Goal: Check status: Check status

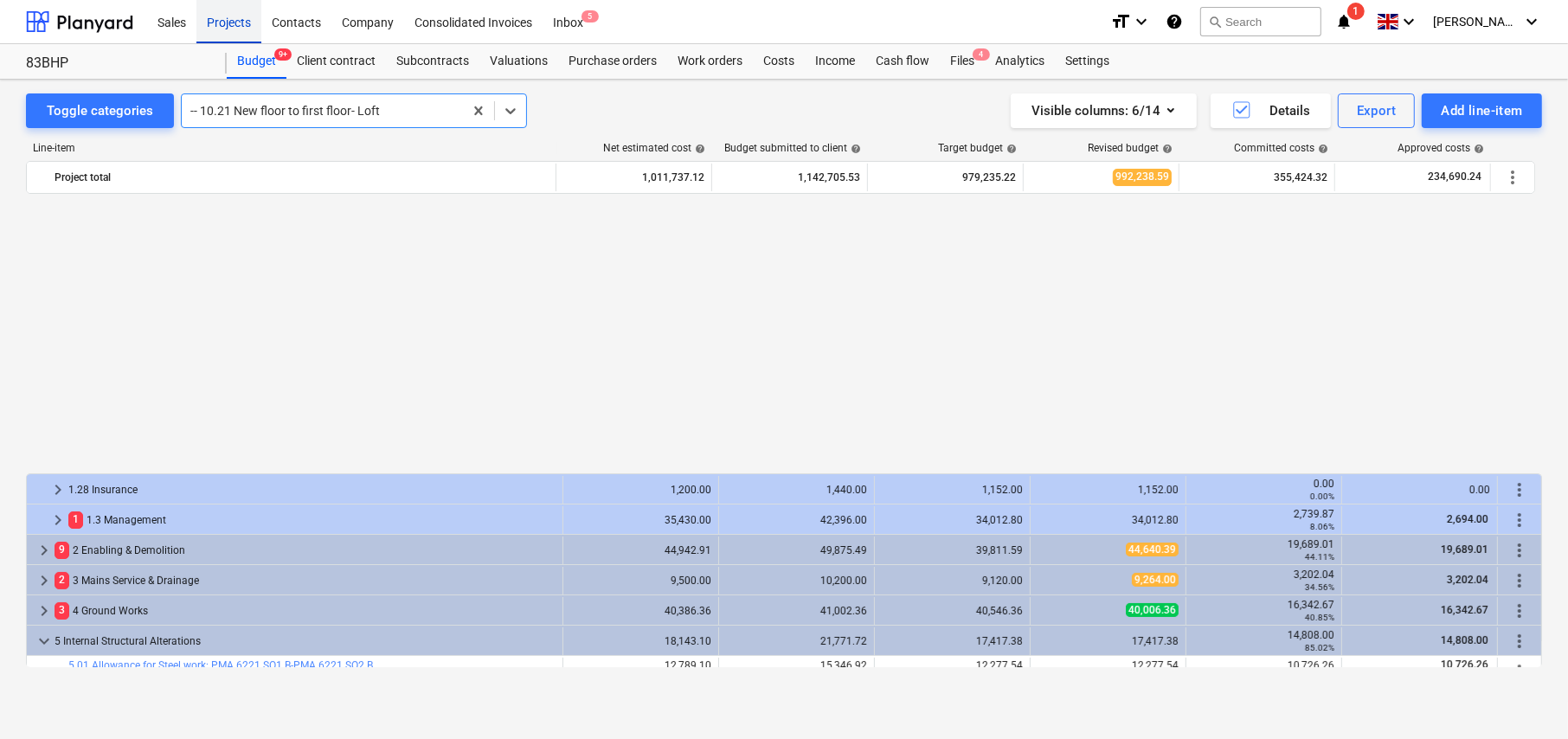
scroll to position [882, 0]
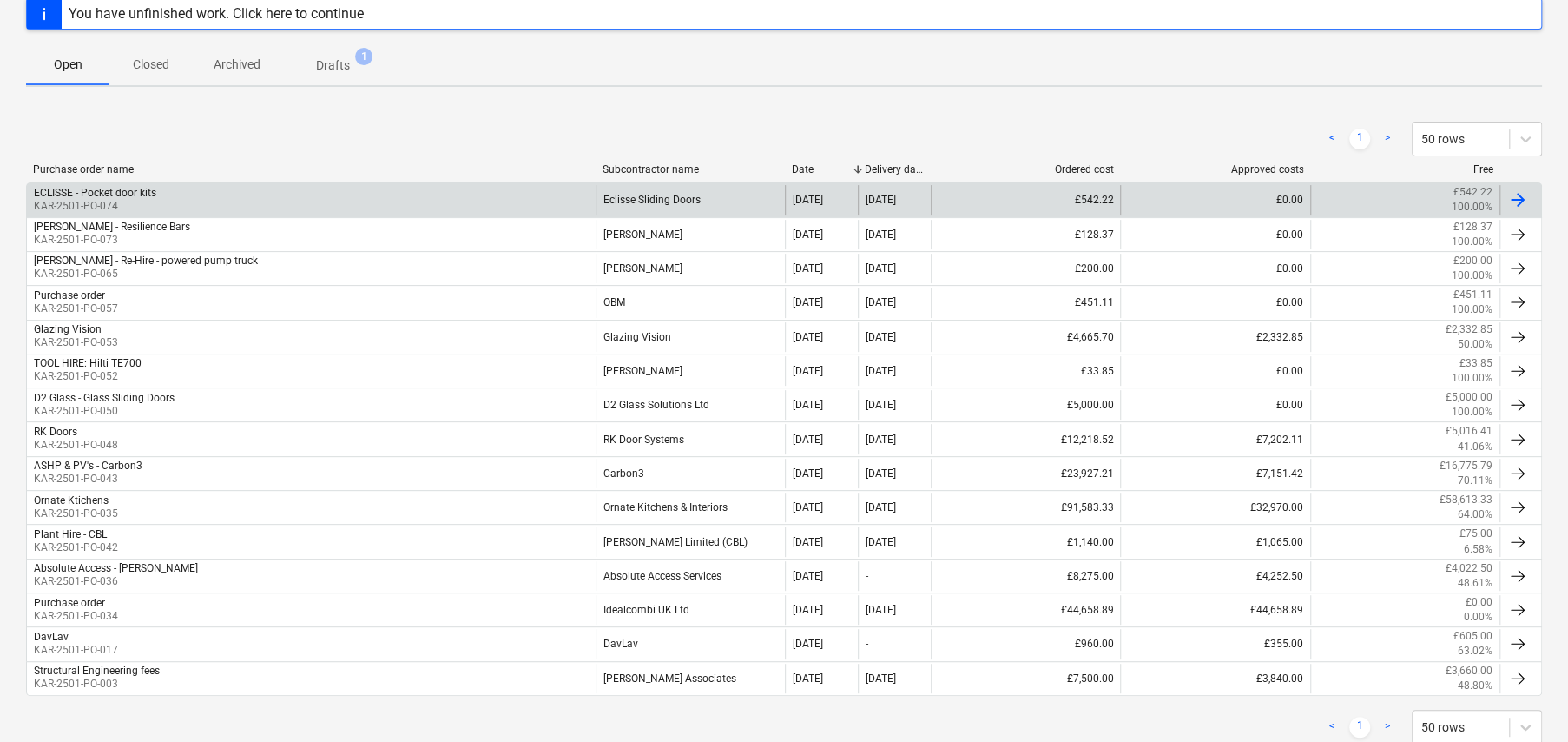
scroll to position [261, 0]
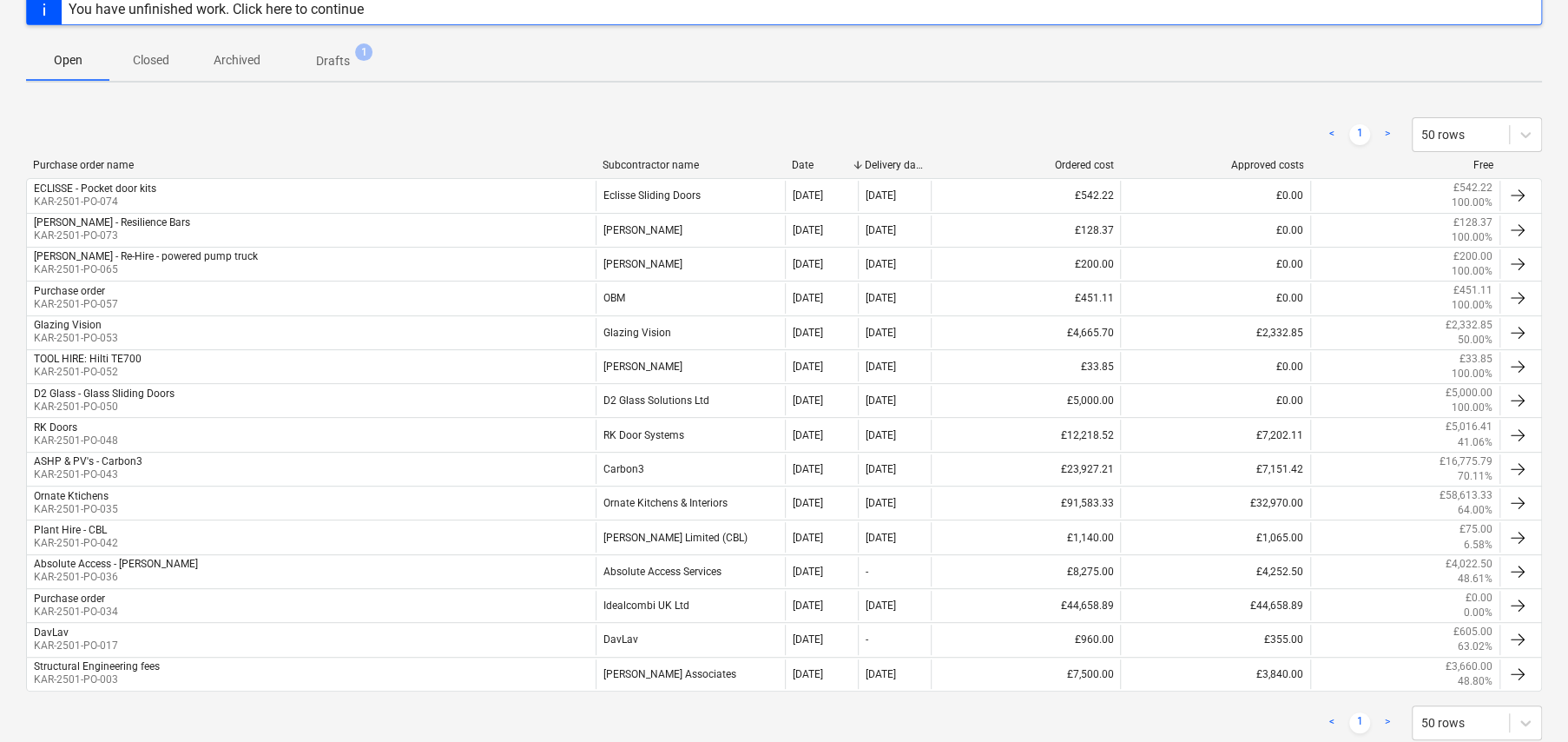
click at [644, 166] on div "Subcontractor name" at bounding box center [691, 165] width 177 height 12
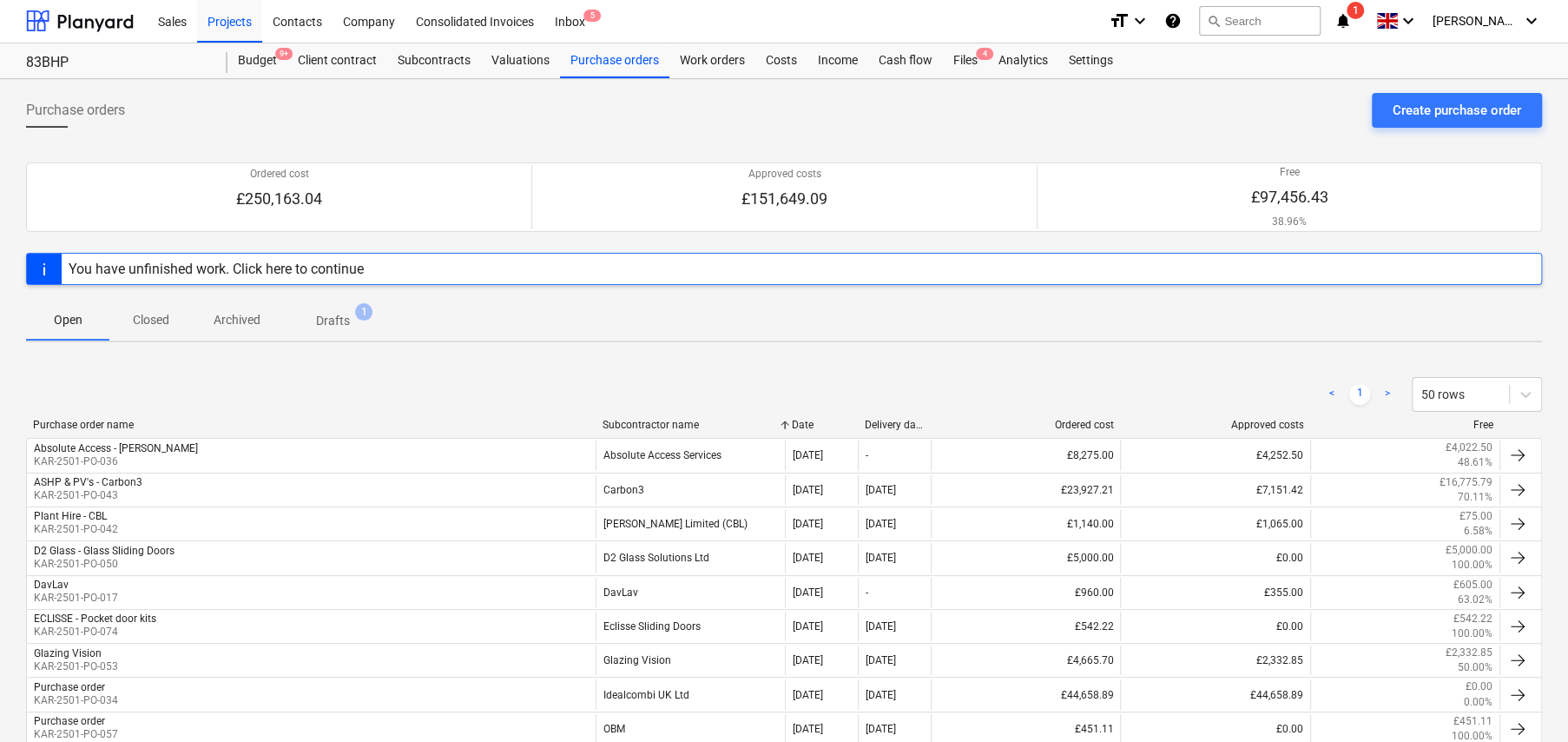
scroll to position [0, 0]
click at [157, 315] on p "Closed" at bounding box center [151, 320] width 42 height 18
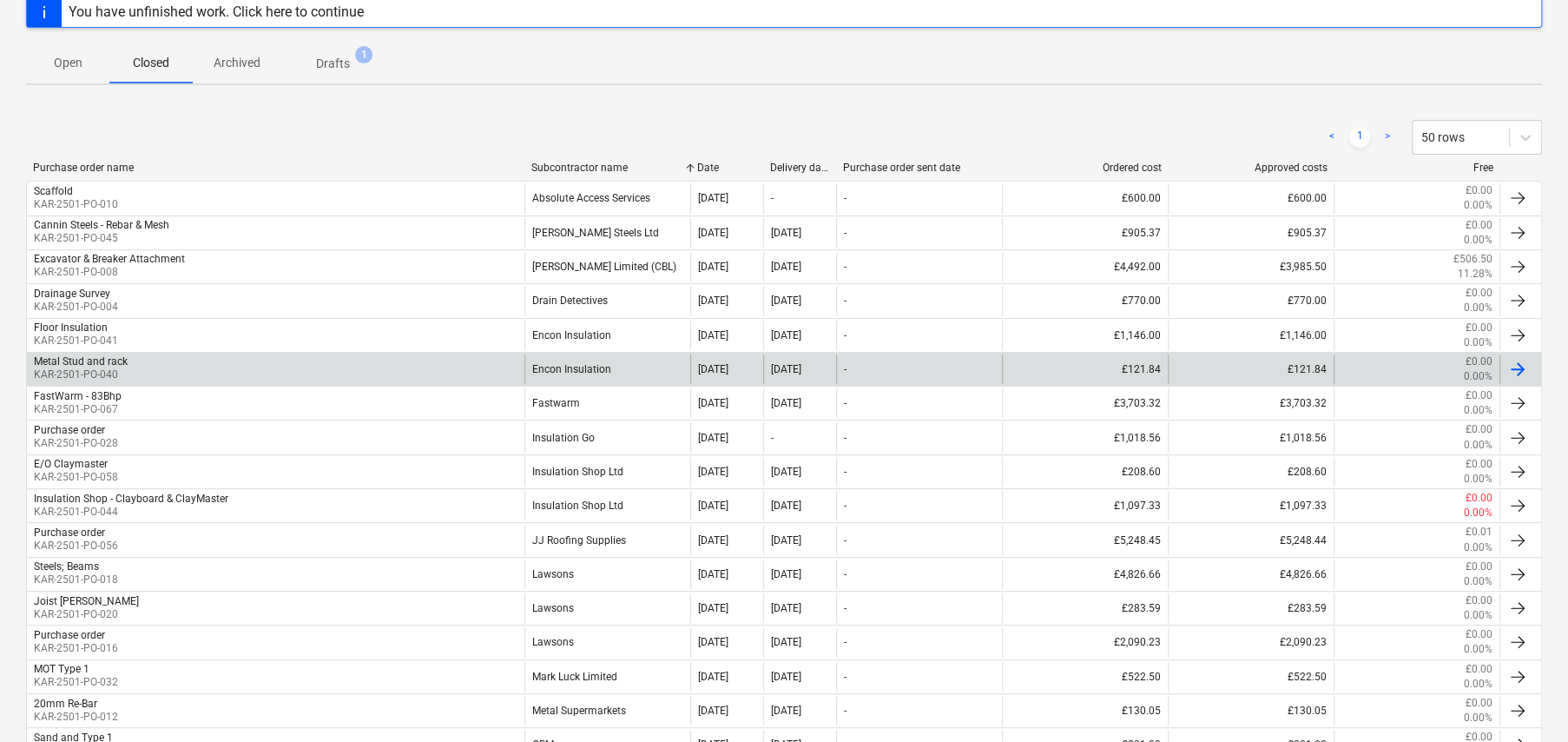
scroll to position [261, 0]
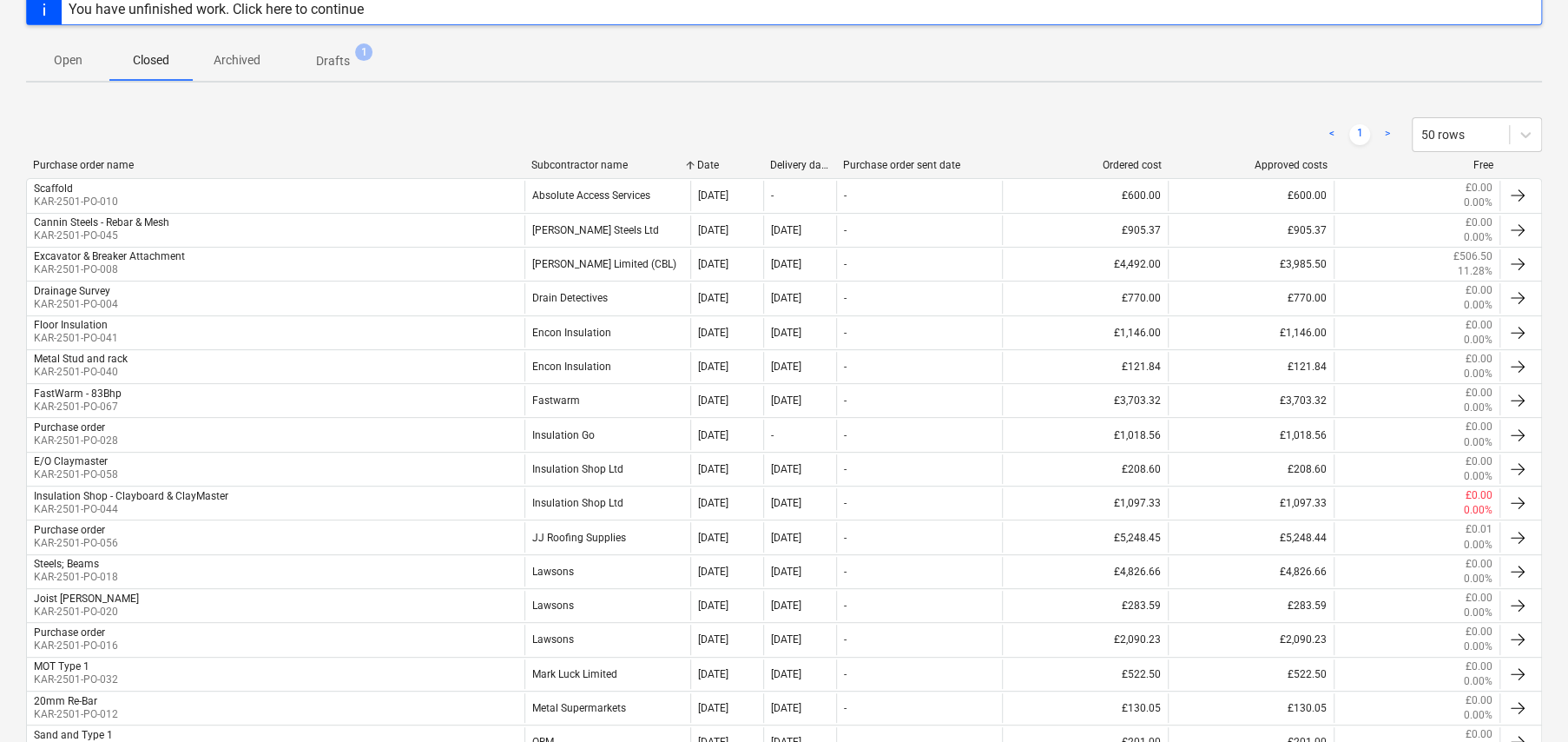
click at [707, 164] on div "Date" at bounding box center [727, 165] width 59 height 12
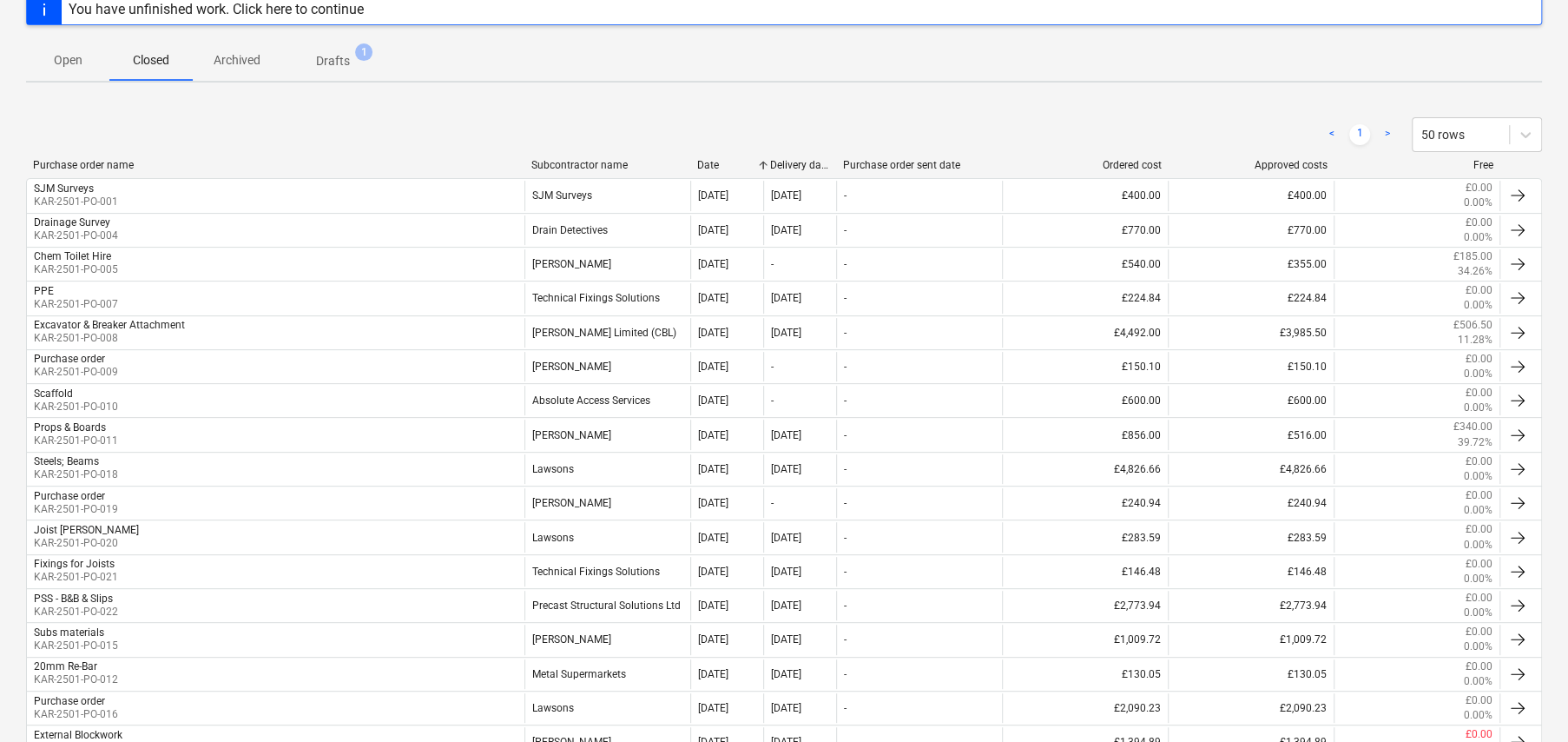
click at [713, 168] on div "Date" at bounding box center [727, 165] width 59 height 12
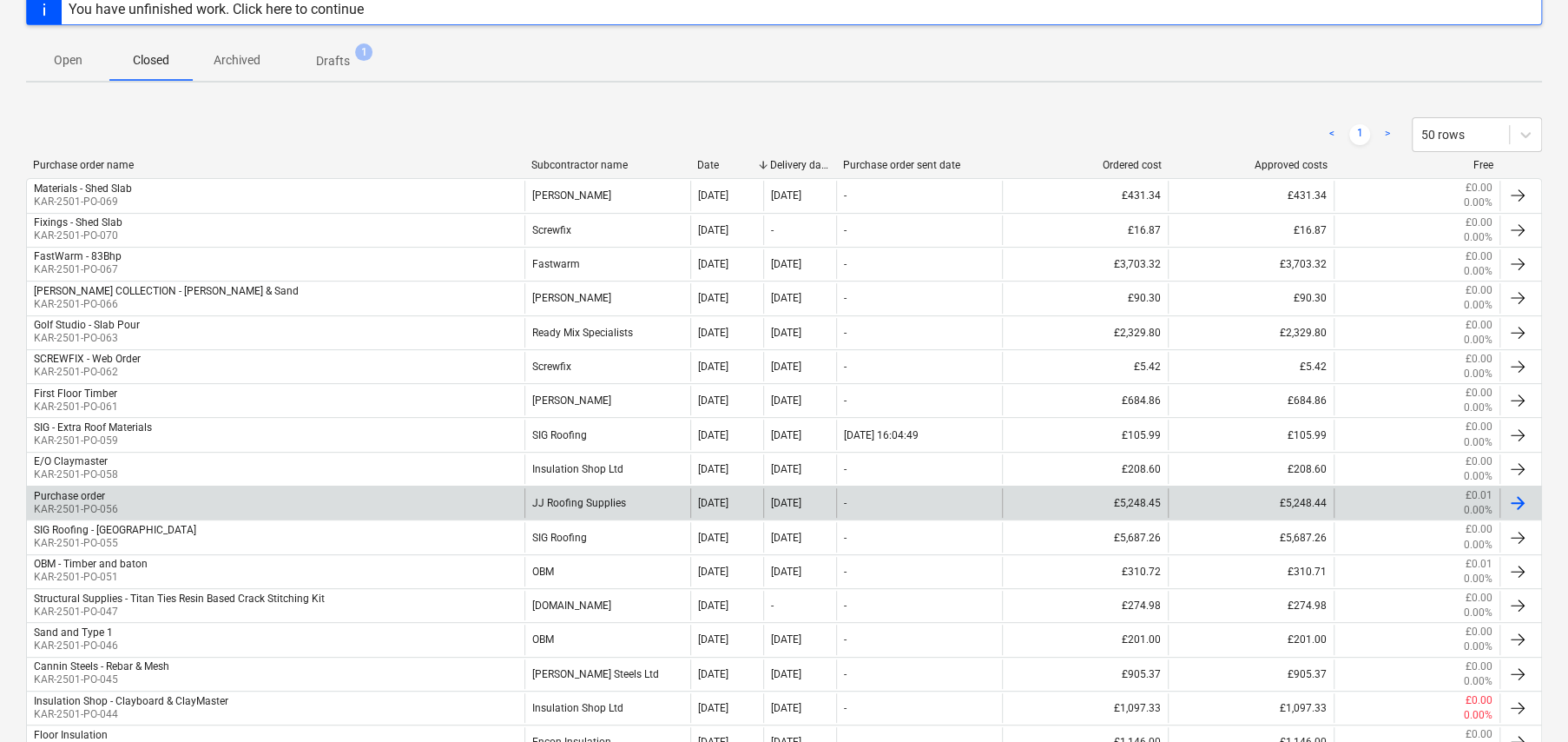
click at [240, 498] on div "Purchase order KAR-2501-PO-056" at bounding box center [275, 503] width 498 height 30
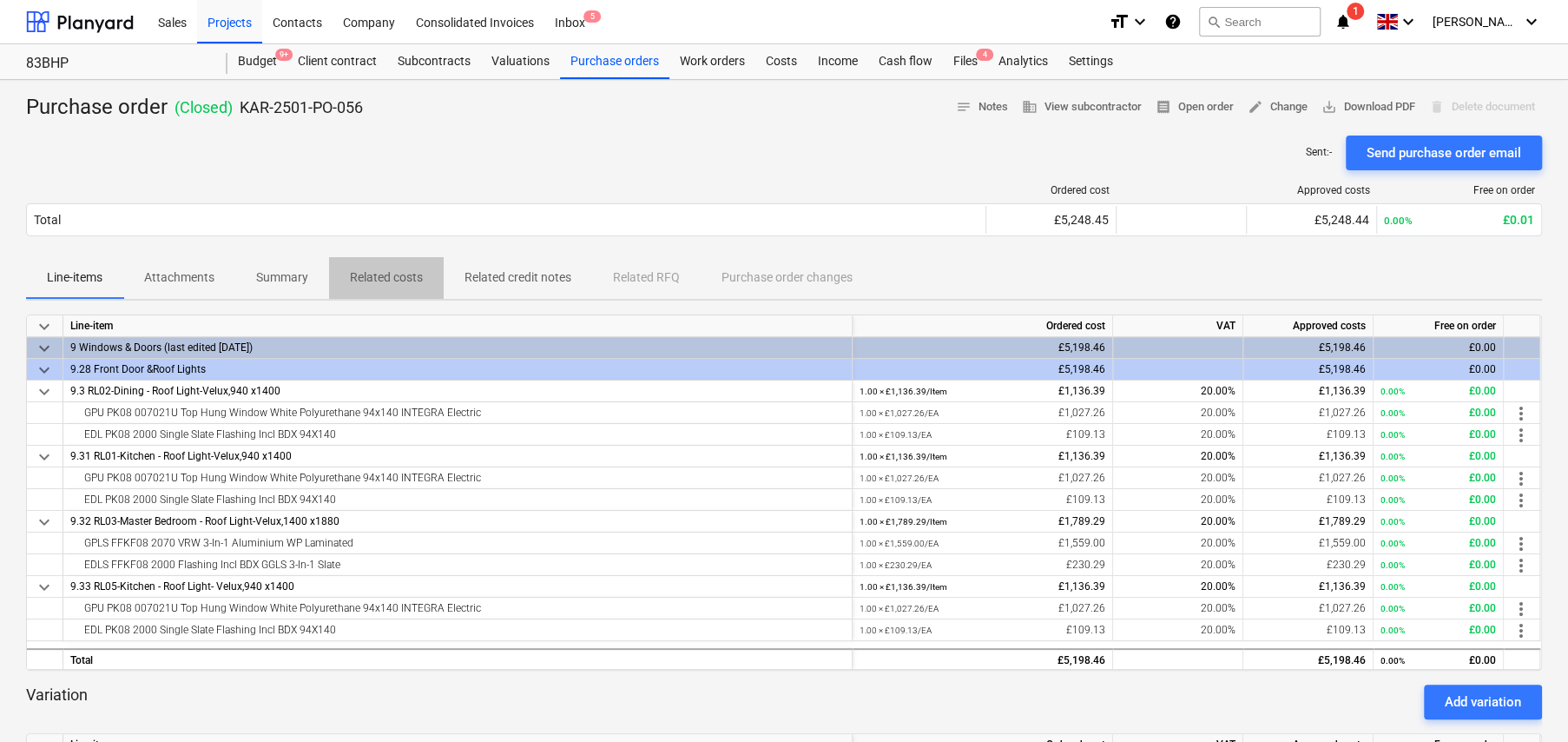
click at [408, 280] on p "Related costs" at bounding box center [386, 277] width 73 height 18
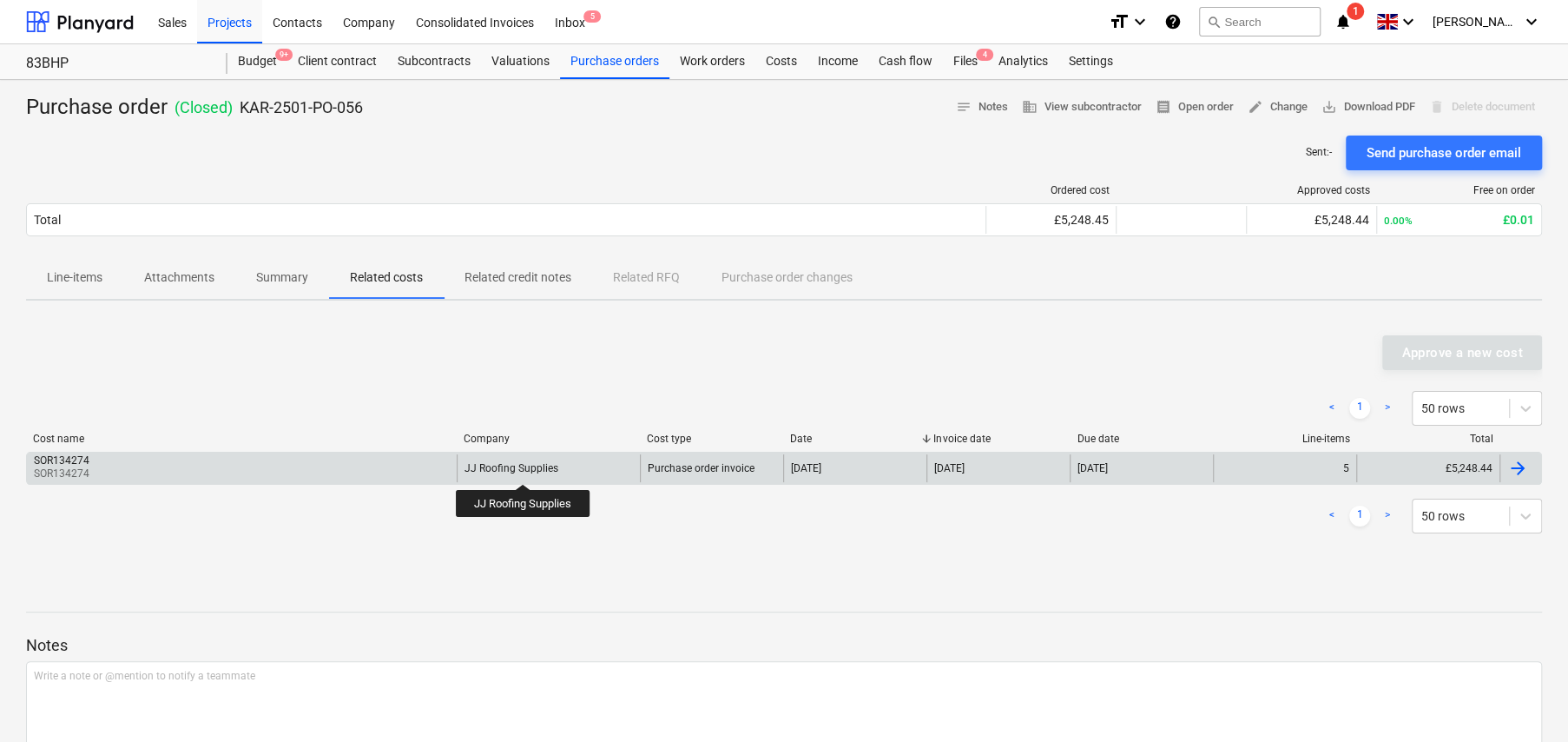
click at [524, 468] on div "JJ Roofing Supplies" at bounding box center [511, 468] width 94 height 12
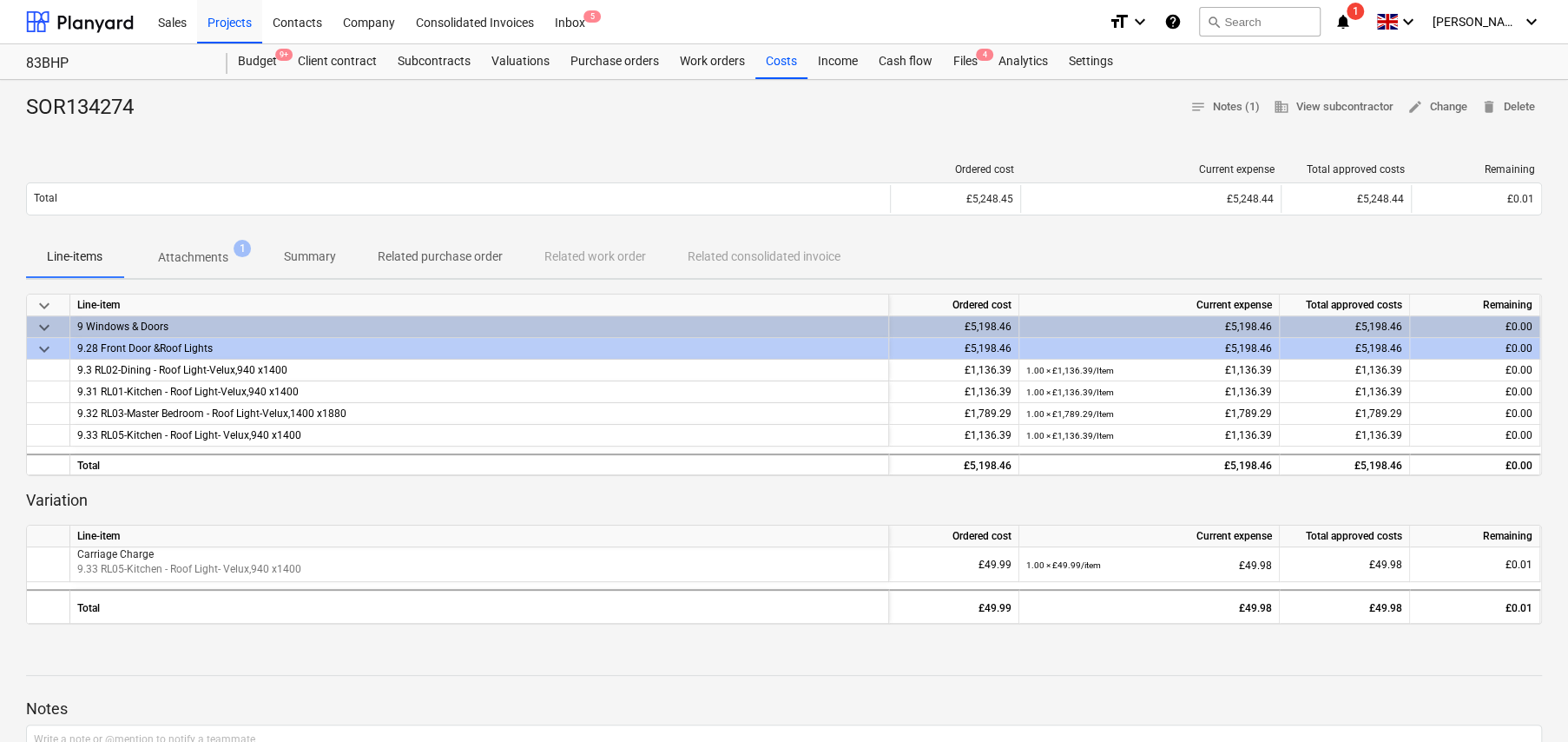
click at [199, 251] on p "Attachments" at bounding box center [193, 257] width 70 height 18
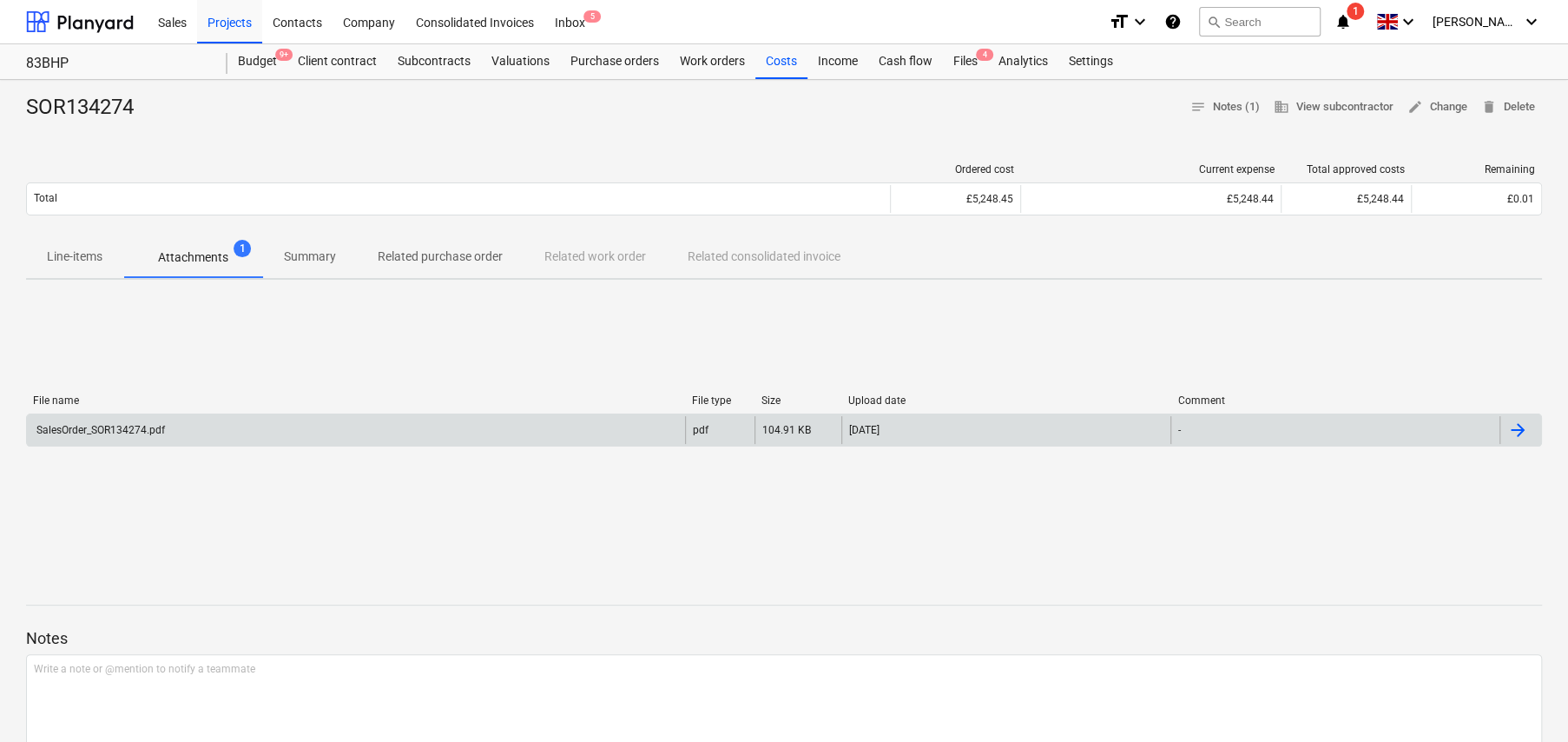
click at [119, 432] on div "SalesOrder_SOR134274.pdf" at bounding box center [100, 430] width 131 height 12
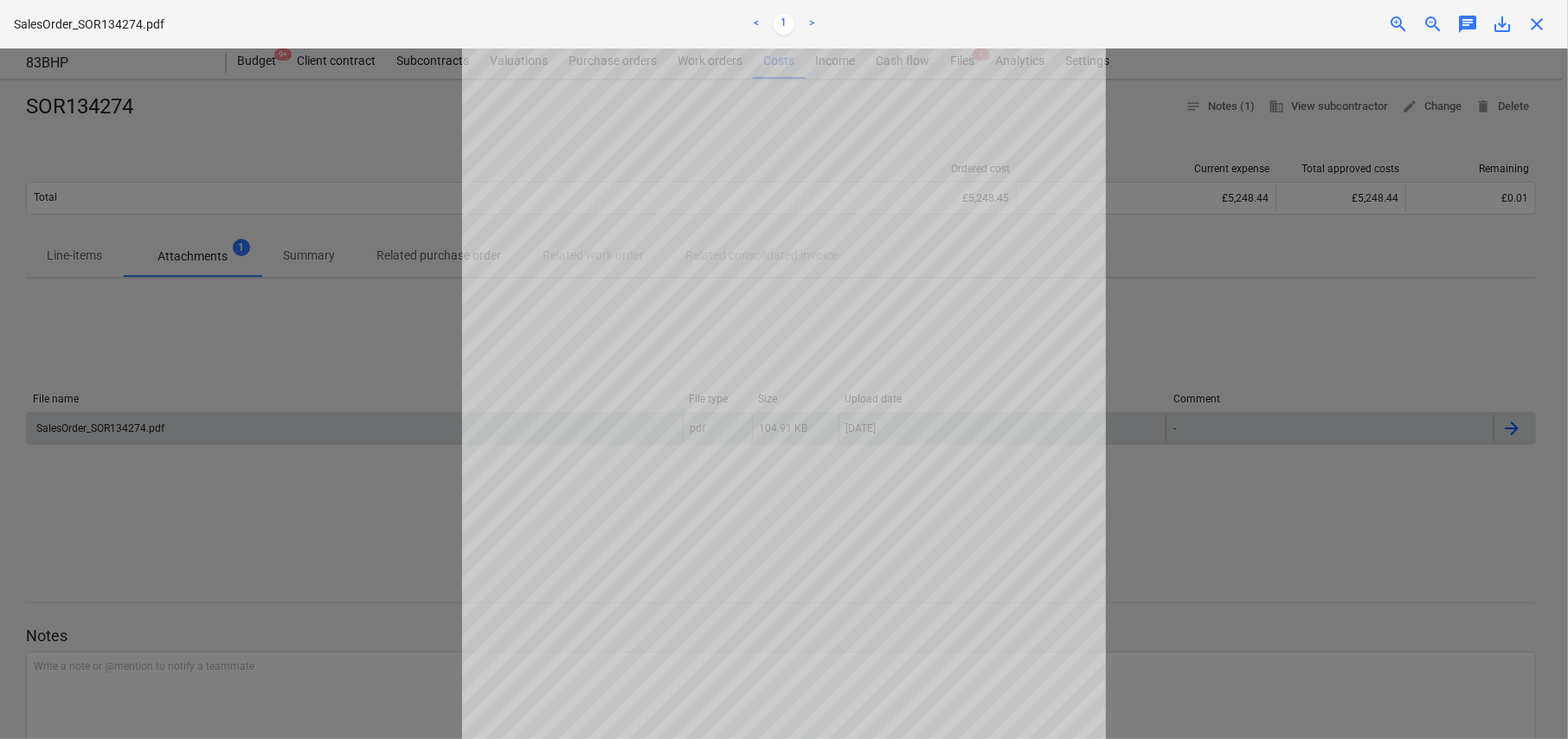
click at [1543, 22] on span "close" at bounding box center [1537, 24] width 21 height 21
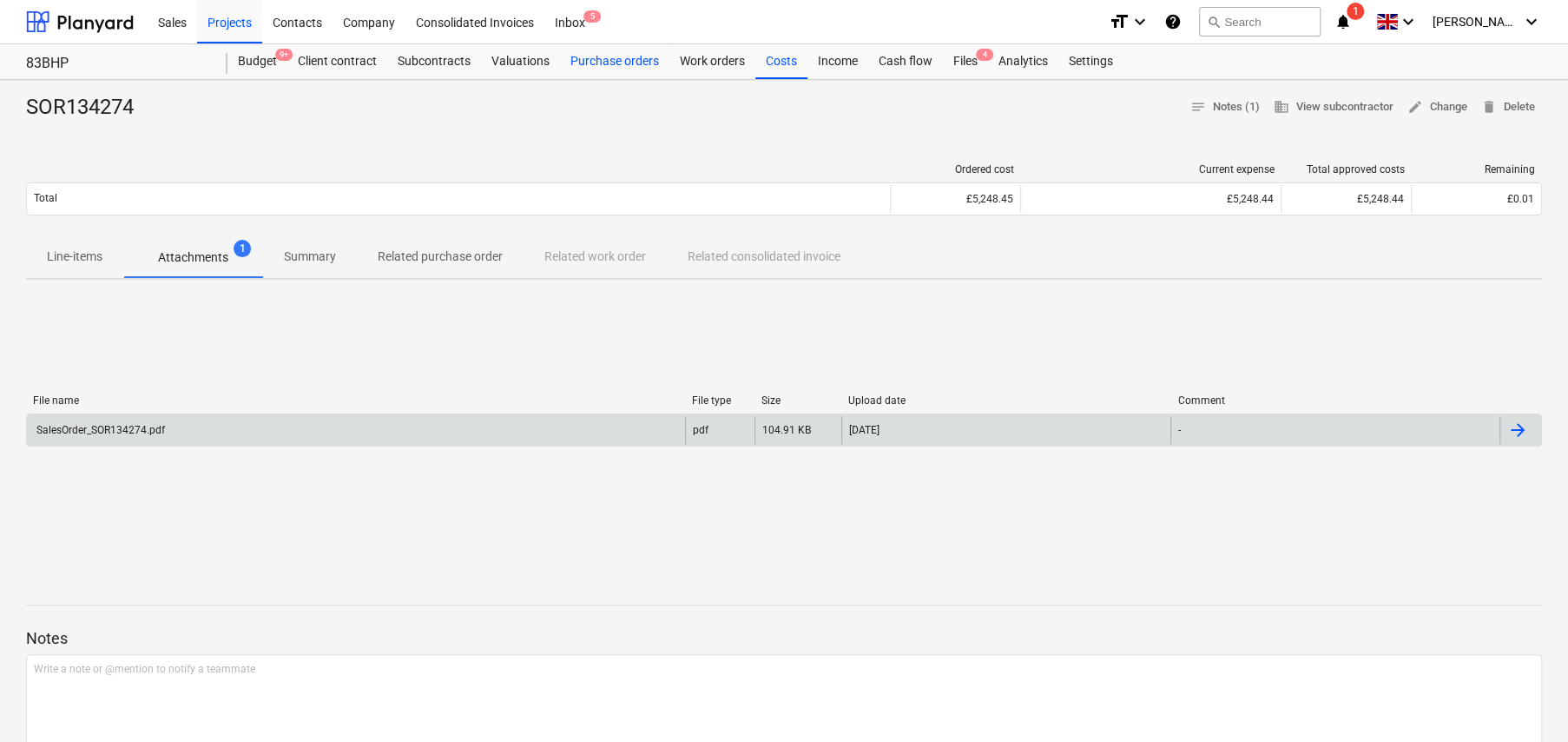
click at [607, 65] on div "Purchase orders" at bounding box center [614, 62] width 109 height 35
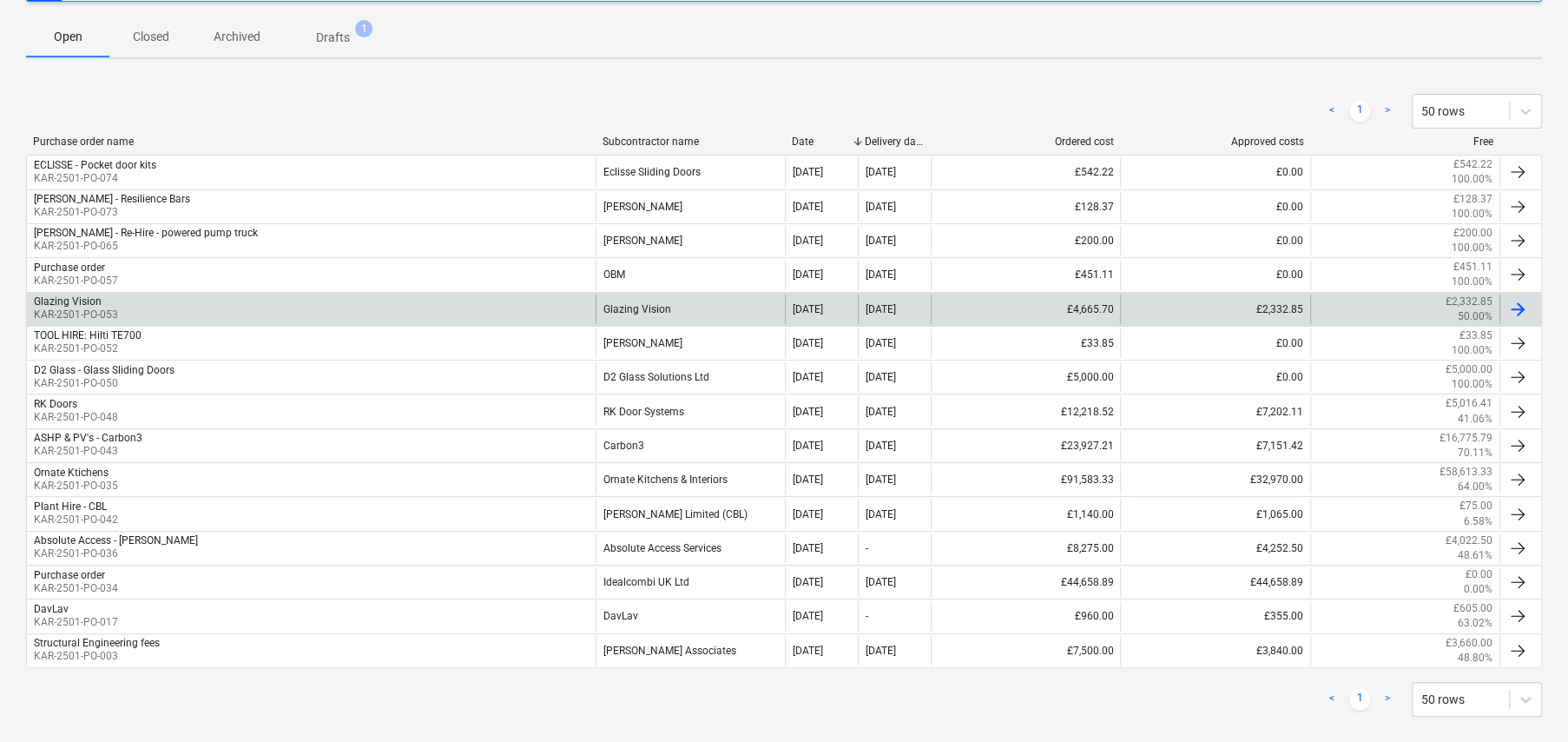
scroll to position [304, 0]
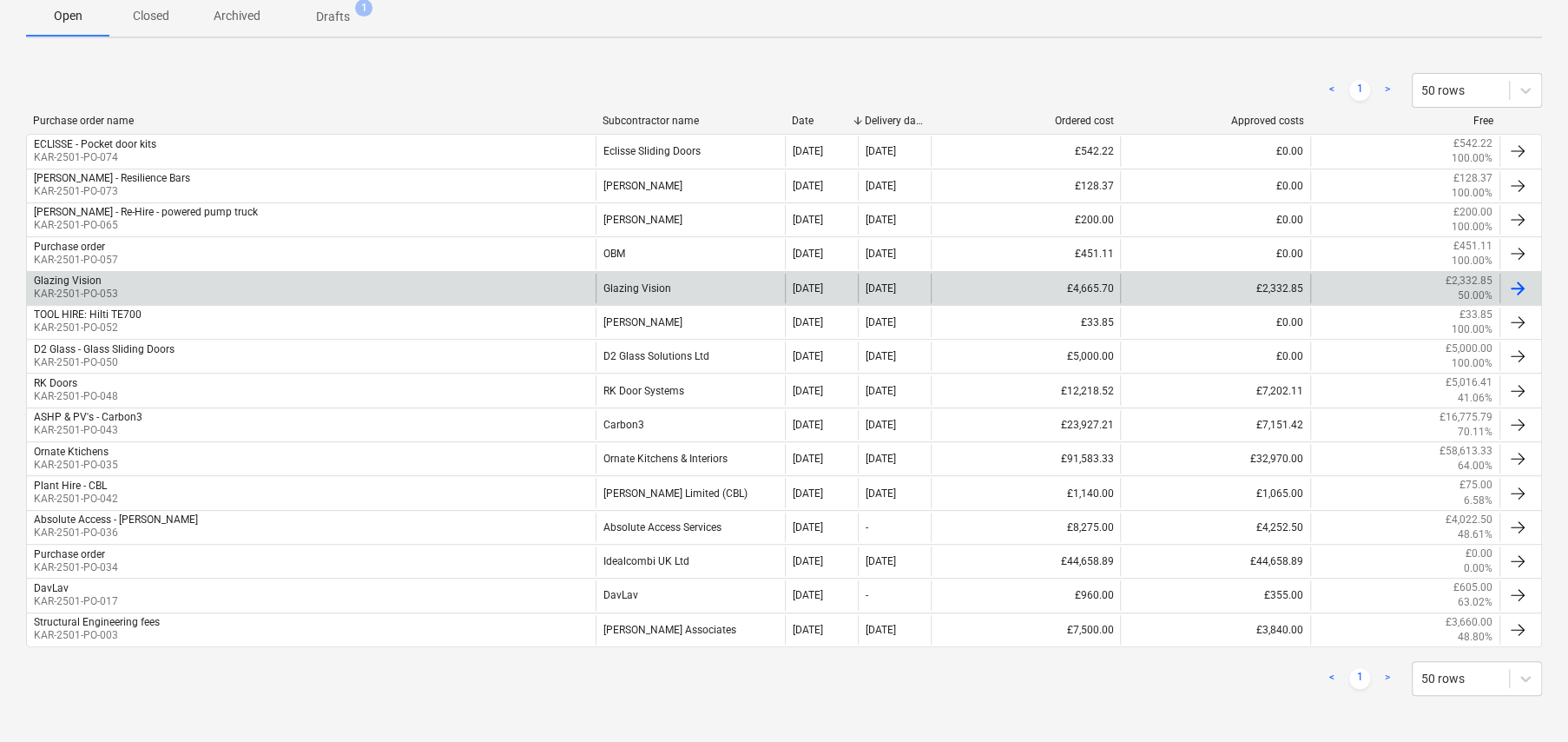
click at [168, 277] on div "Glazing Vision KAR-2501-PO-053" at bounding box center [311, 289] width 568 height 30
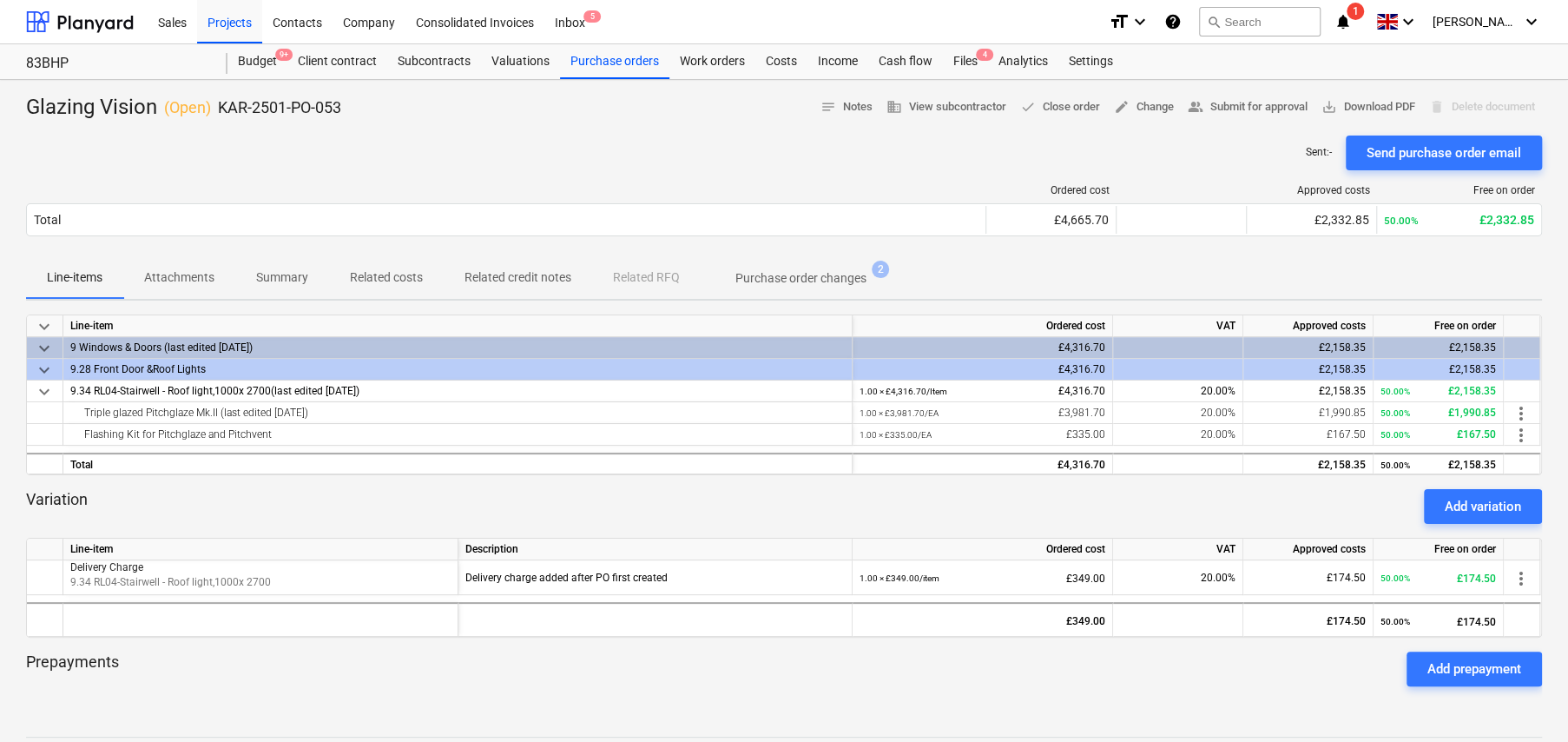
click at [293, 278] on p "Summary" at bounding box center [282, 277] width 52 height 18
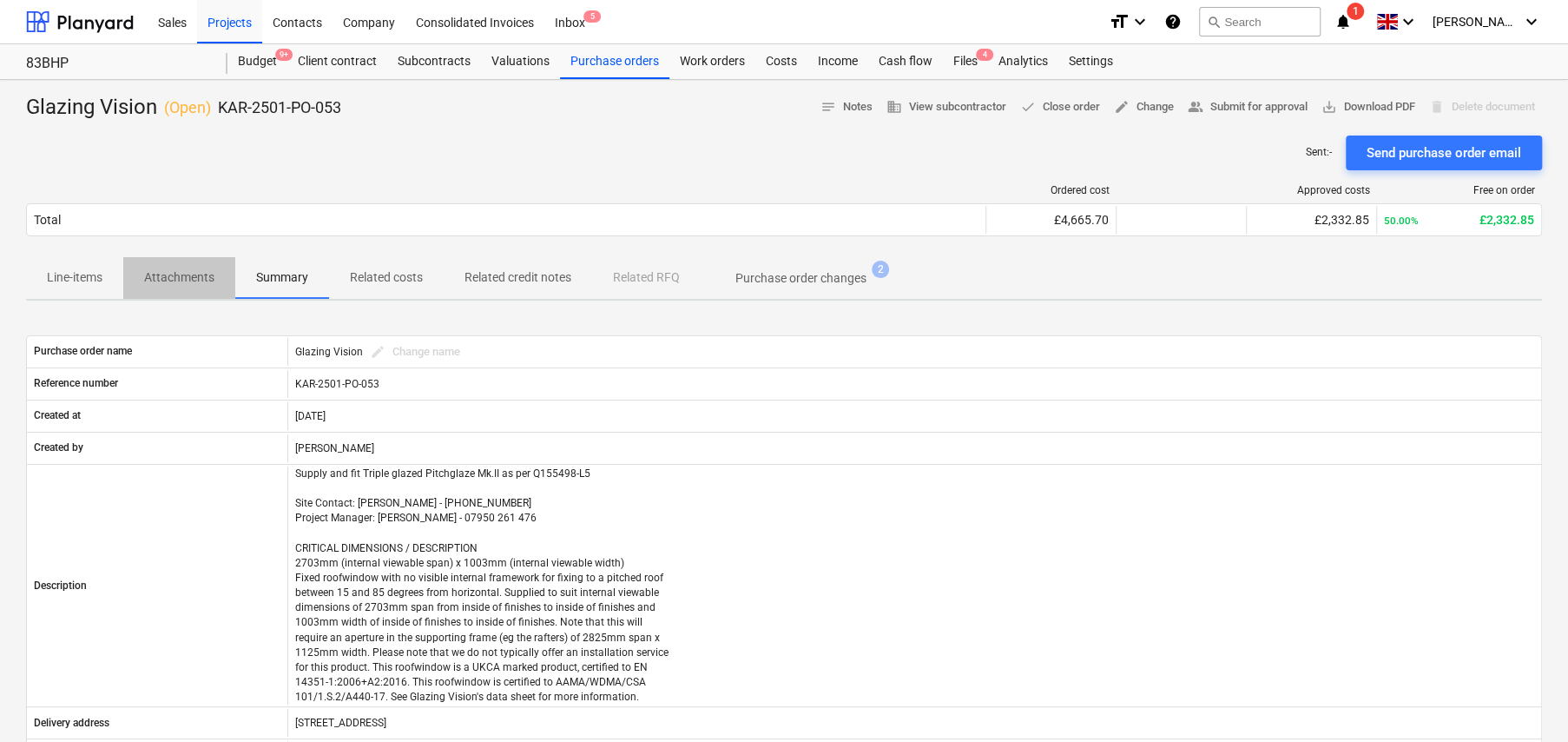
click at [192, 276] on p "Attachments" at bounding box center [179, 277] width 70 height 18
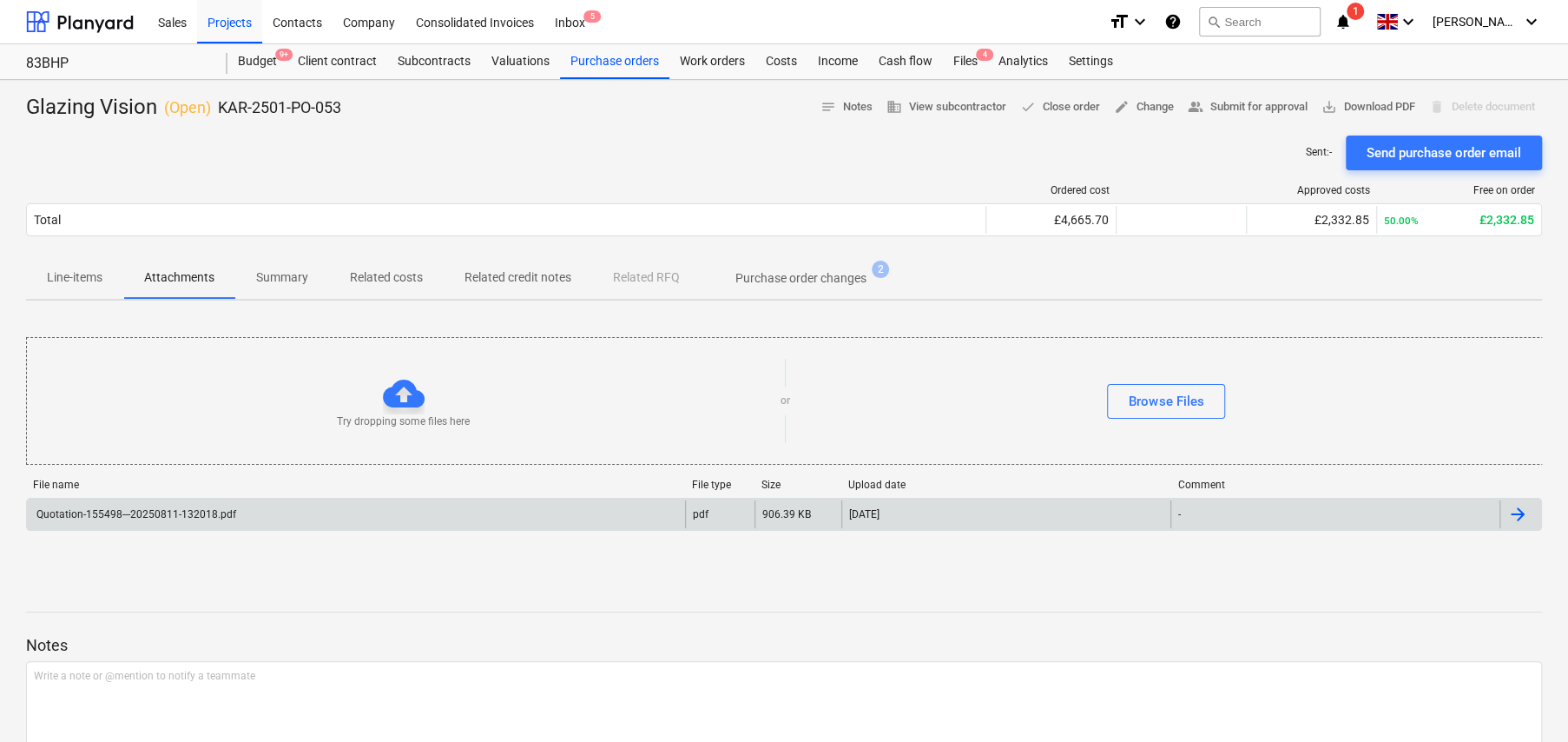
click at [206, 517] on div "Quotation-155498---20250811-132018.pdf" at bounding box center [135, 514] width 202 height 12
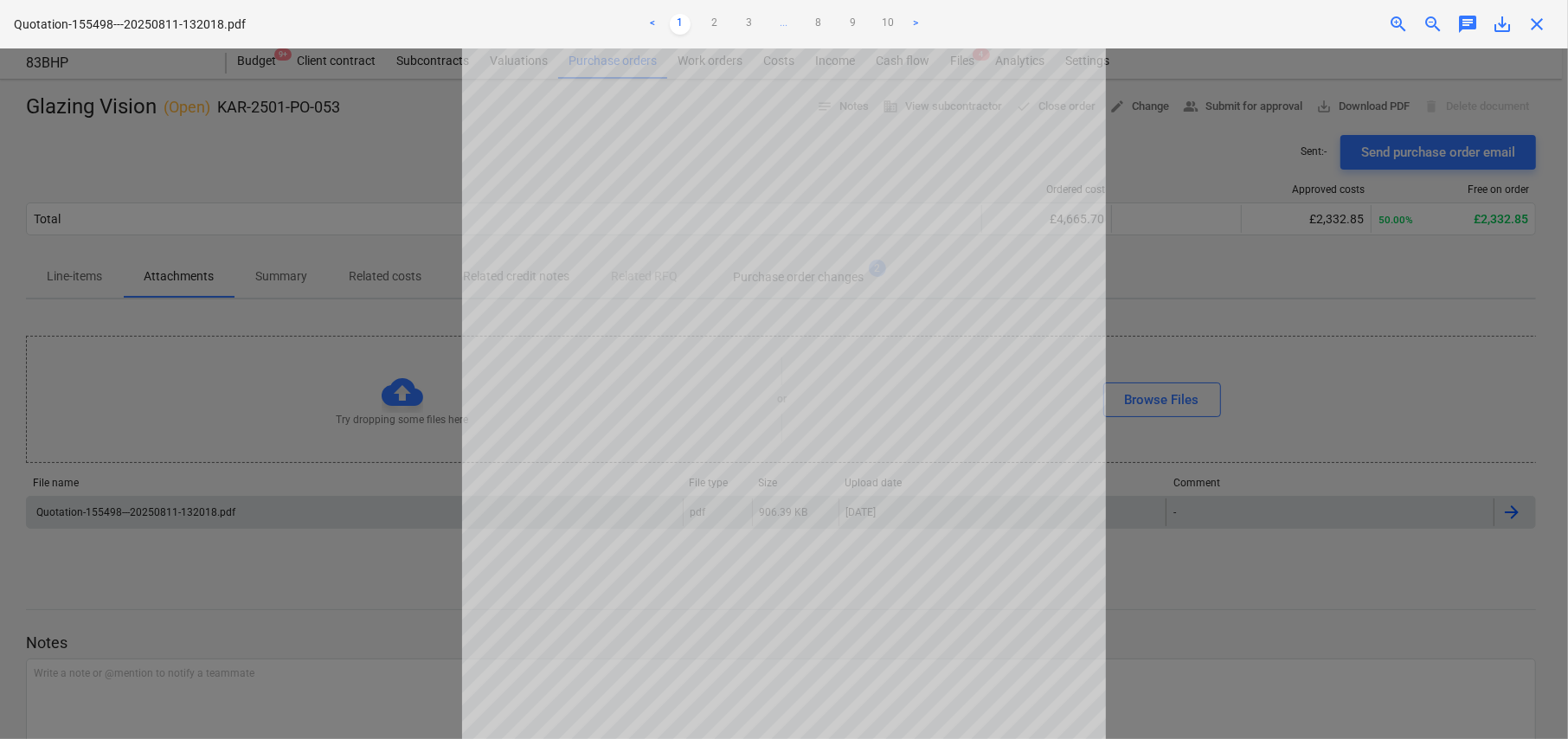
click at [302, 578] on div at bounding box center [784, 394] width 1568 height 690
click at [1541, 17] on span "close" at bounding box center [1537, 24] width 21 height 21
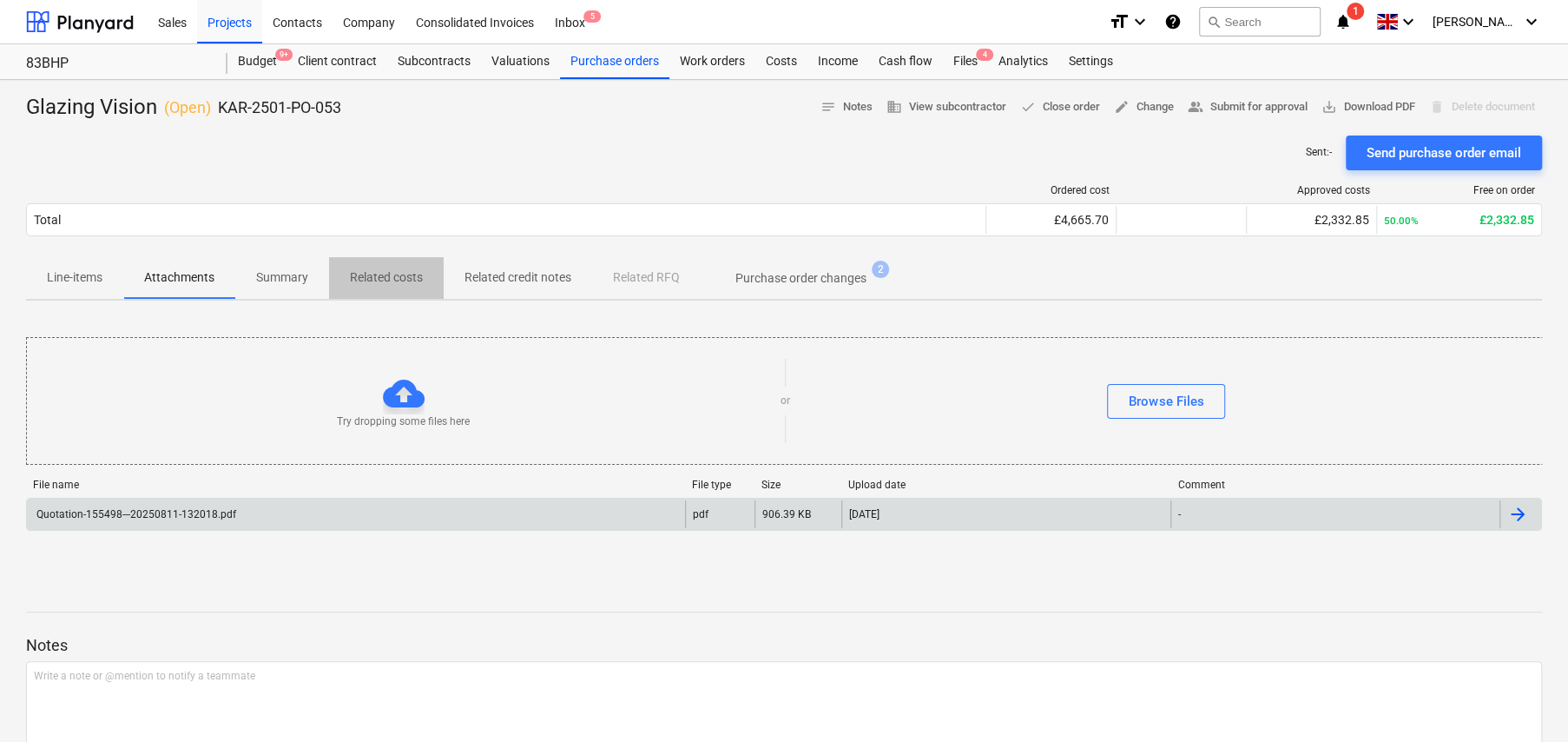
click at [397, 280] on p "Related costs" at bounding box center [386, 277] width 73 height 18
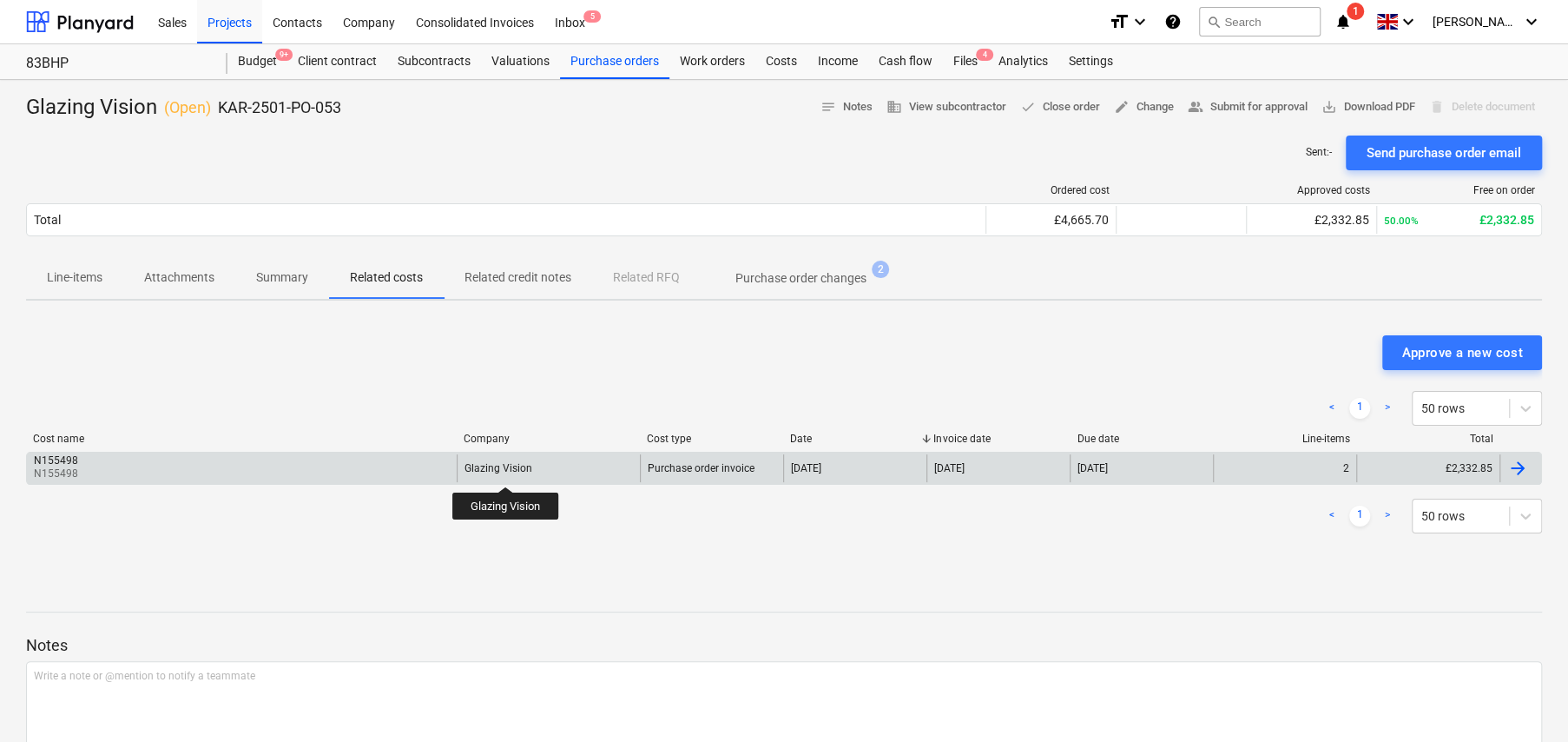
click at [506, 471] on div "Glazing Vision" at bounding box center [498, 468] width 67 height 12
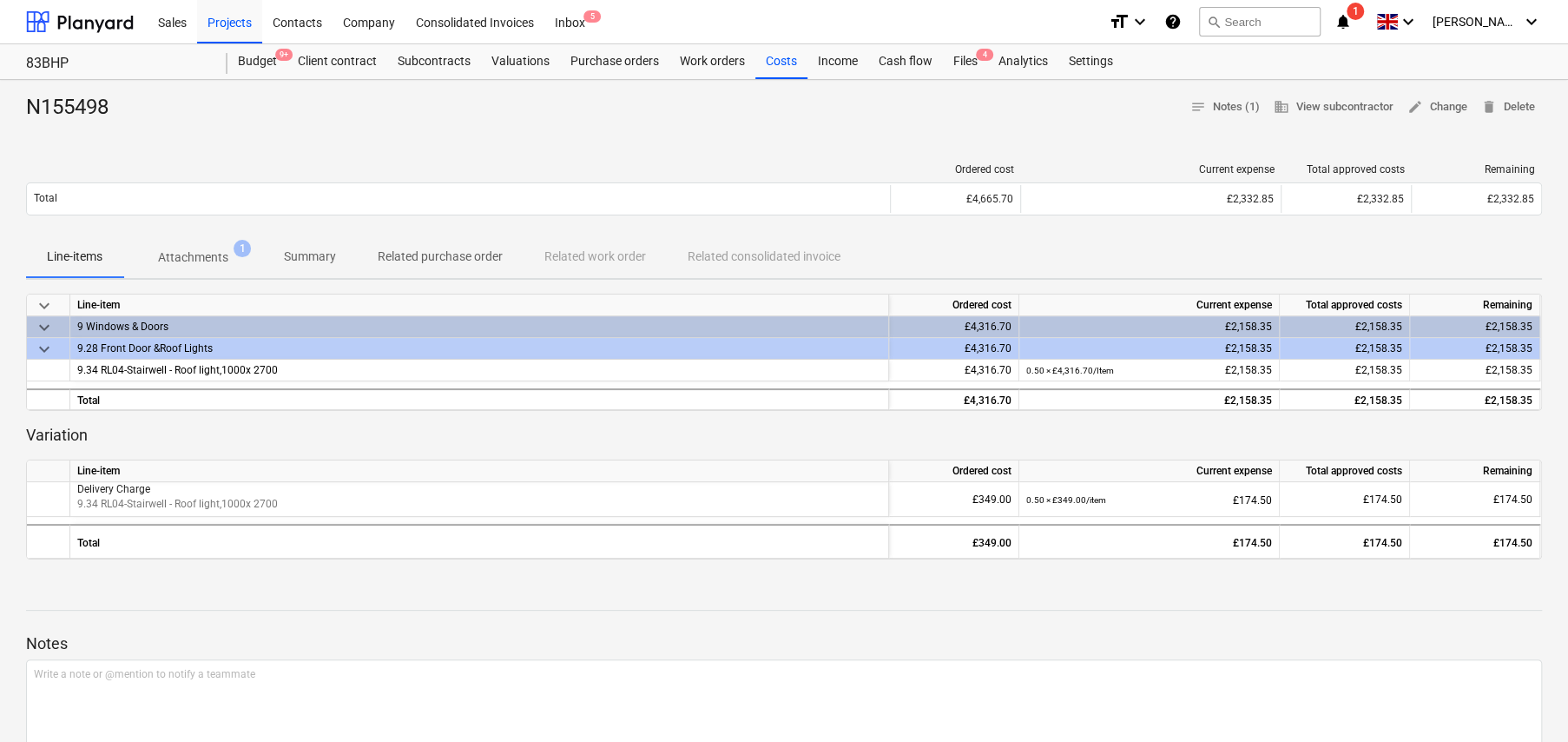
click at [206, 260] on p "Attachments" at bounding box center [193, 257] width 70 height 18
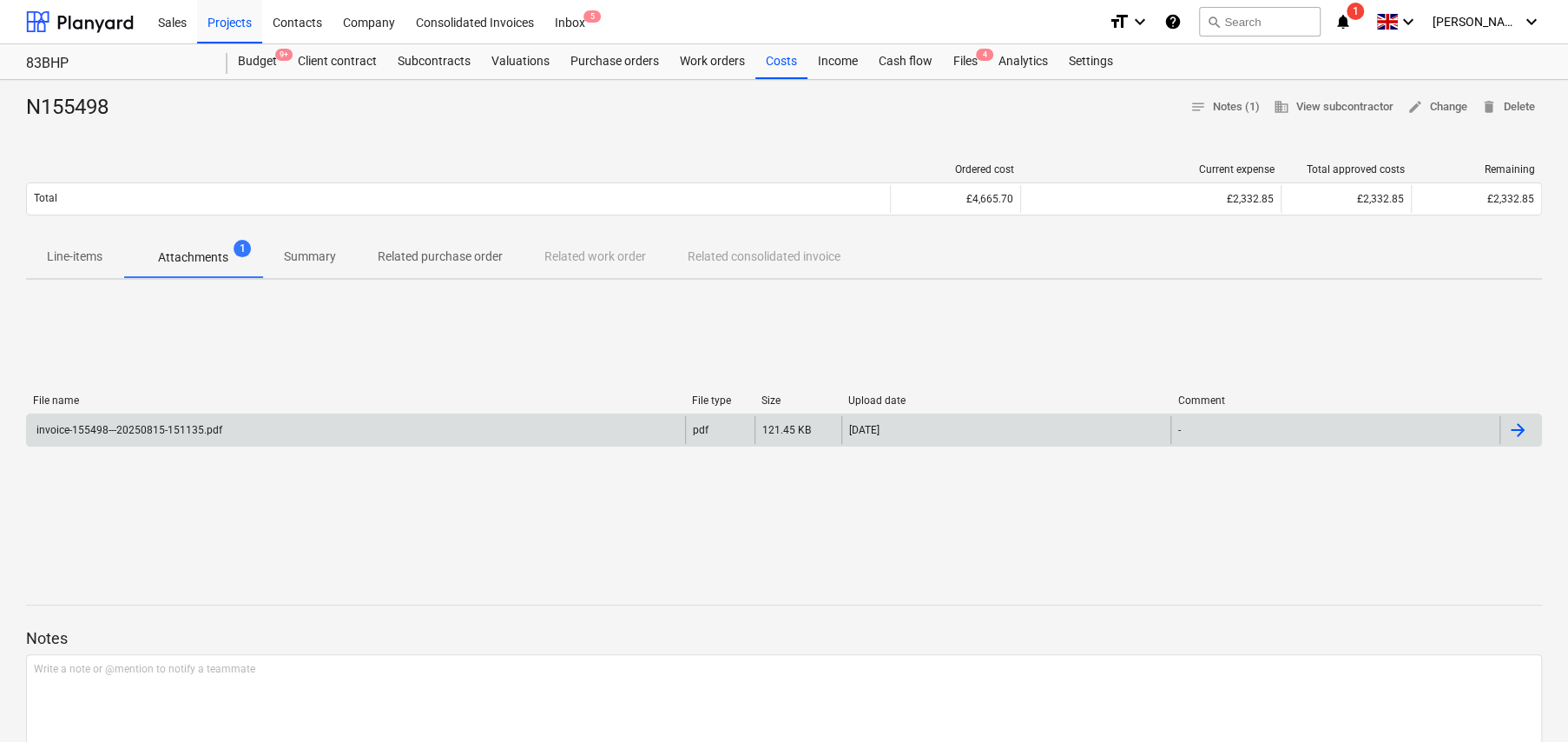
click at [141, 429] on div "invoice-155498---20250815-151135.pdf" at bounding box center [128, 430] width 188 height 12
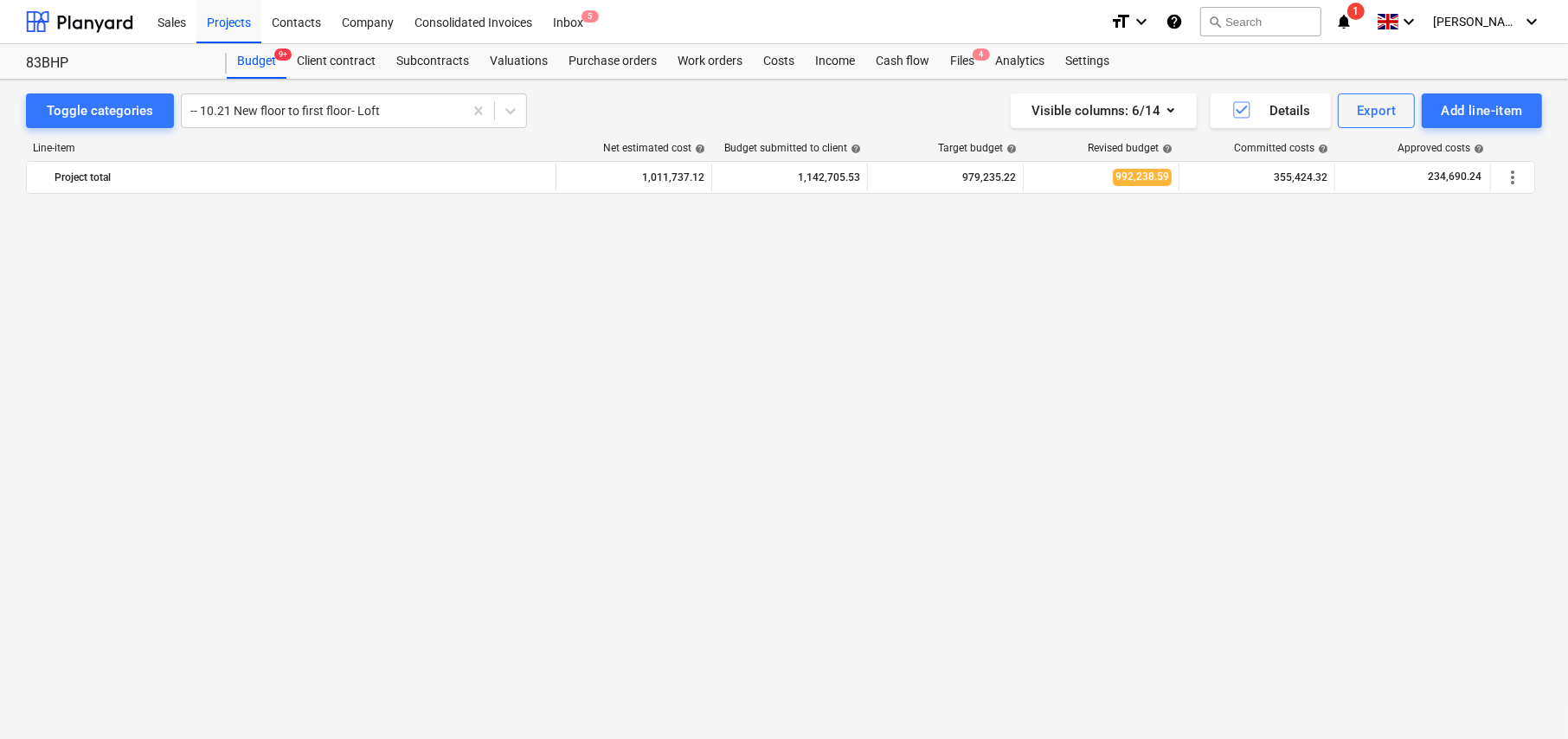
scroll to position [363, 0]
